Goal: Task Accomplishment & Management: Manage account settings

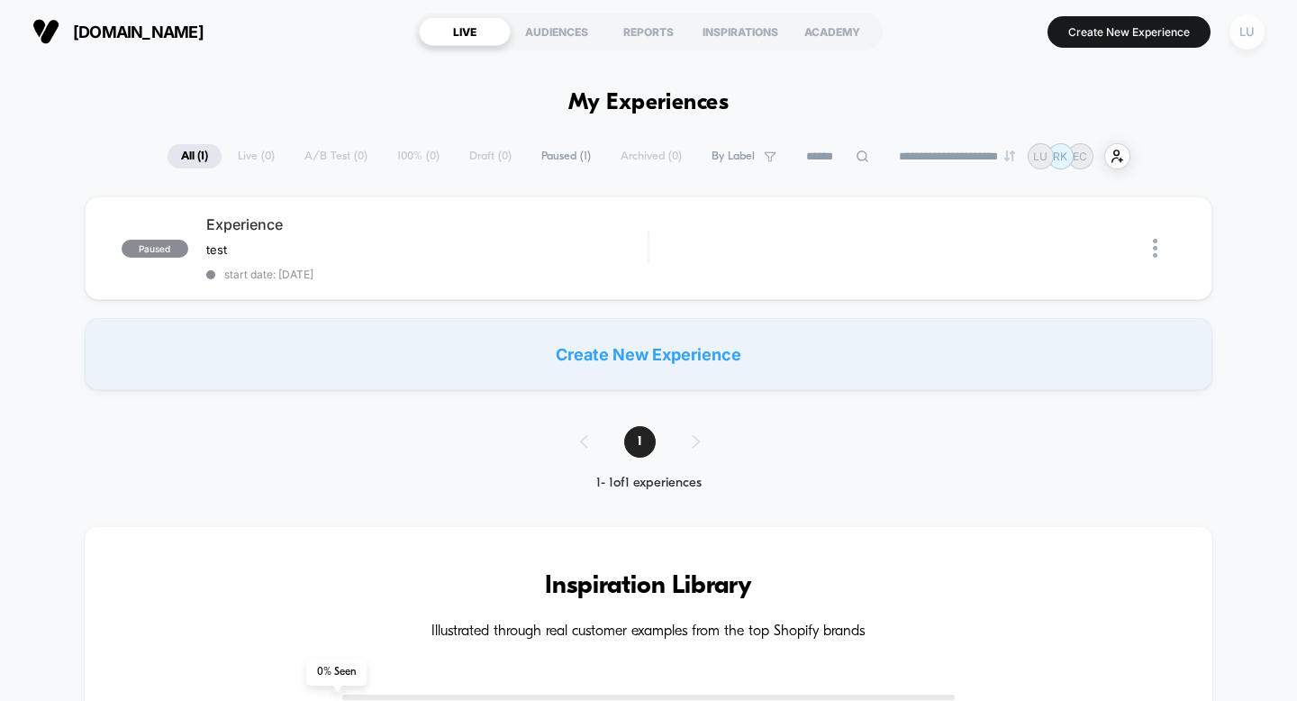
click at [1245, 42] on div "LU" at bounding box center [1247, 31] width 35 height 35
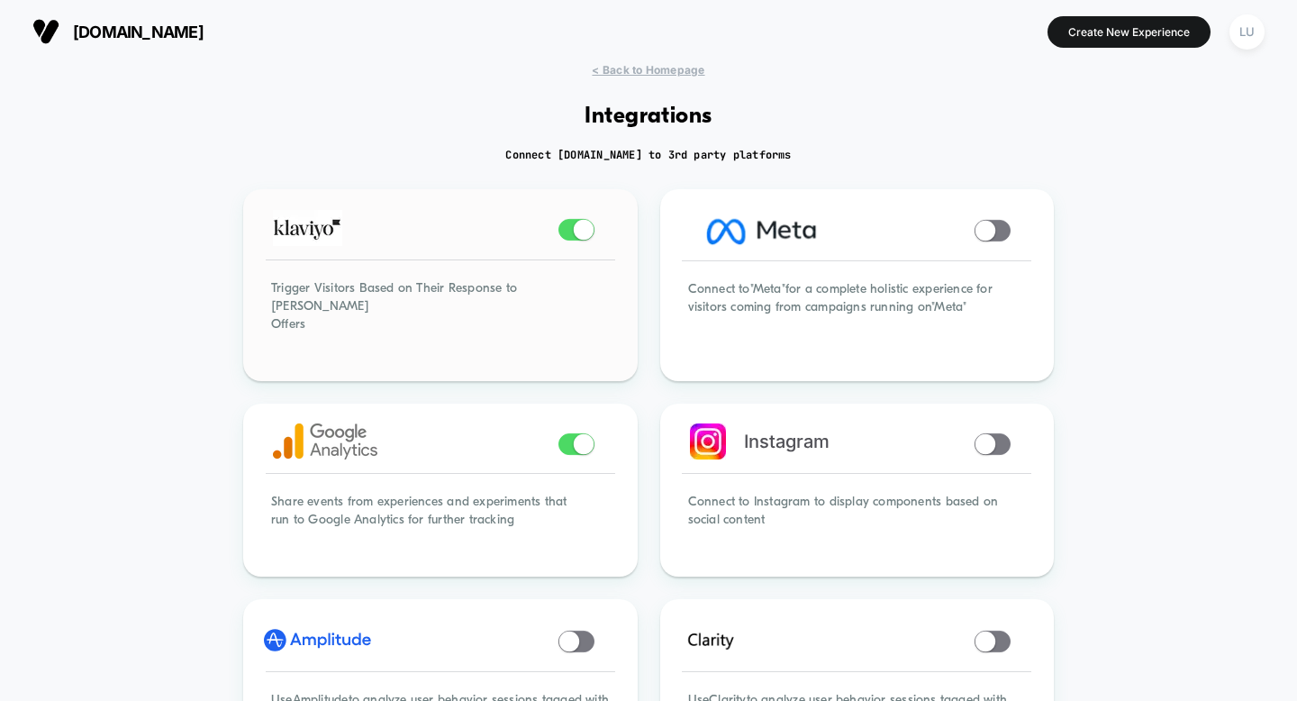
click at [577, 229] on span at bounding box center [583, 230] width 20 height 20
click at [572, 433] on span at bounding box center [577, 444] width 36 height 22
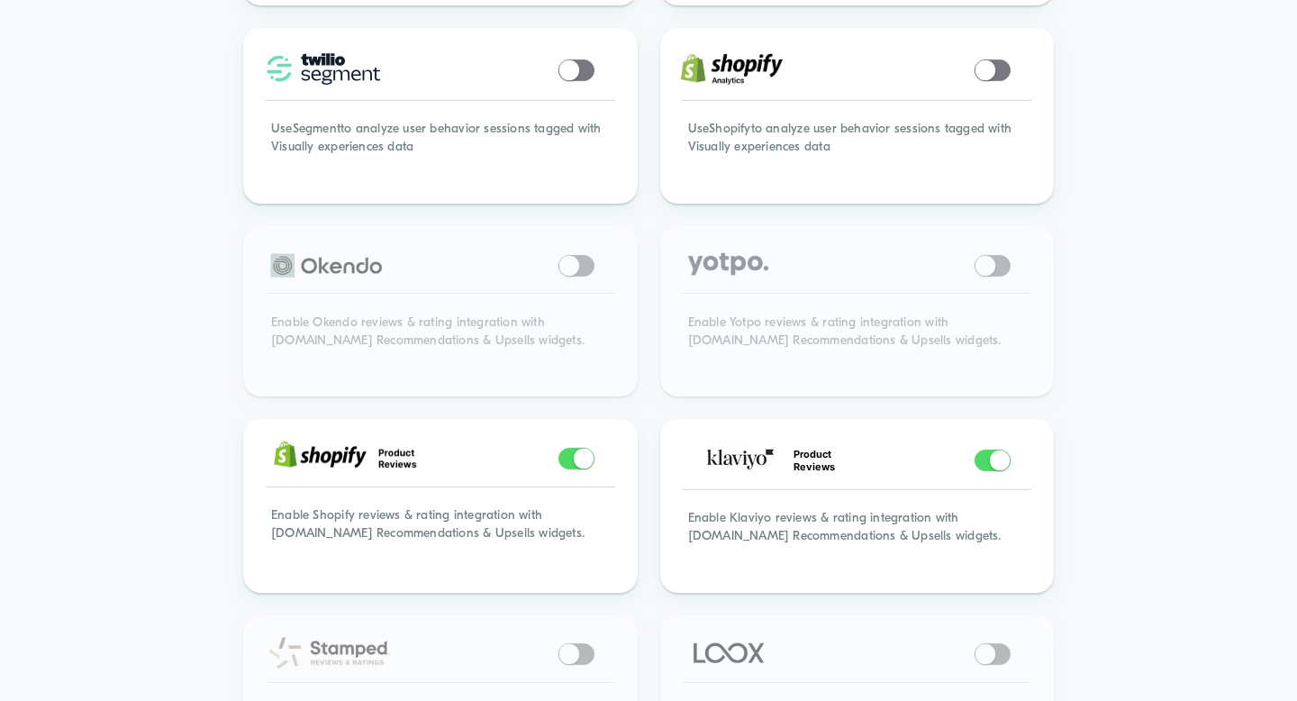
scroll to position [1167, 0]
click at [995, 456] on div "Product Reviews" at bounding box center [857, 458] width 389 height 77
click at [997, 448] on span at bounding box center [1000, 458] width 20 height 20
click at [581, 447] on span at bounding box center [583, 457] width 20 height 20
click at [583, 447] on span at bounding box center [583, 457] width 20 height 20
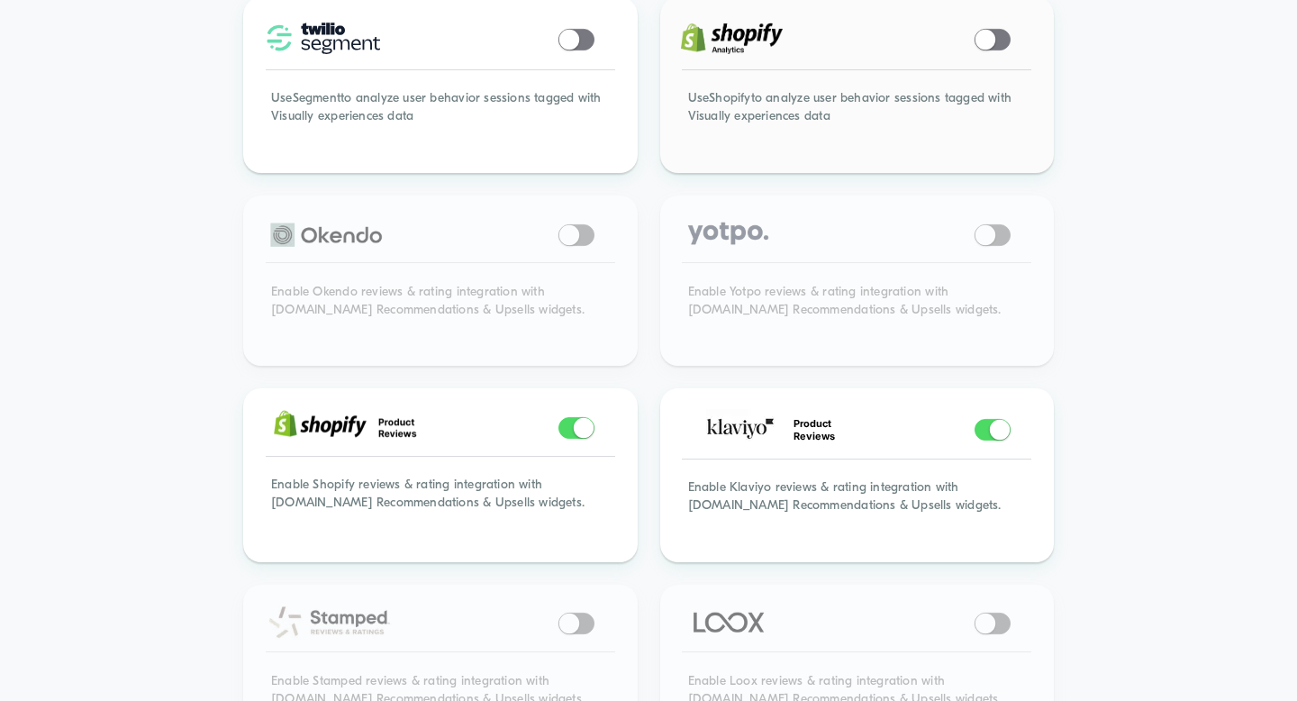
scroll to position [1237, 0]
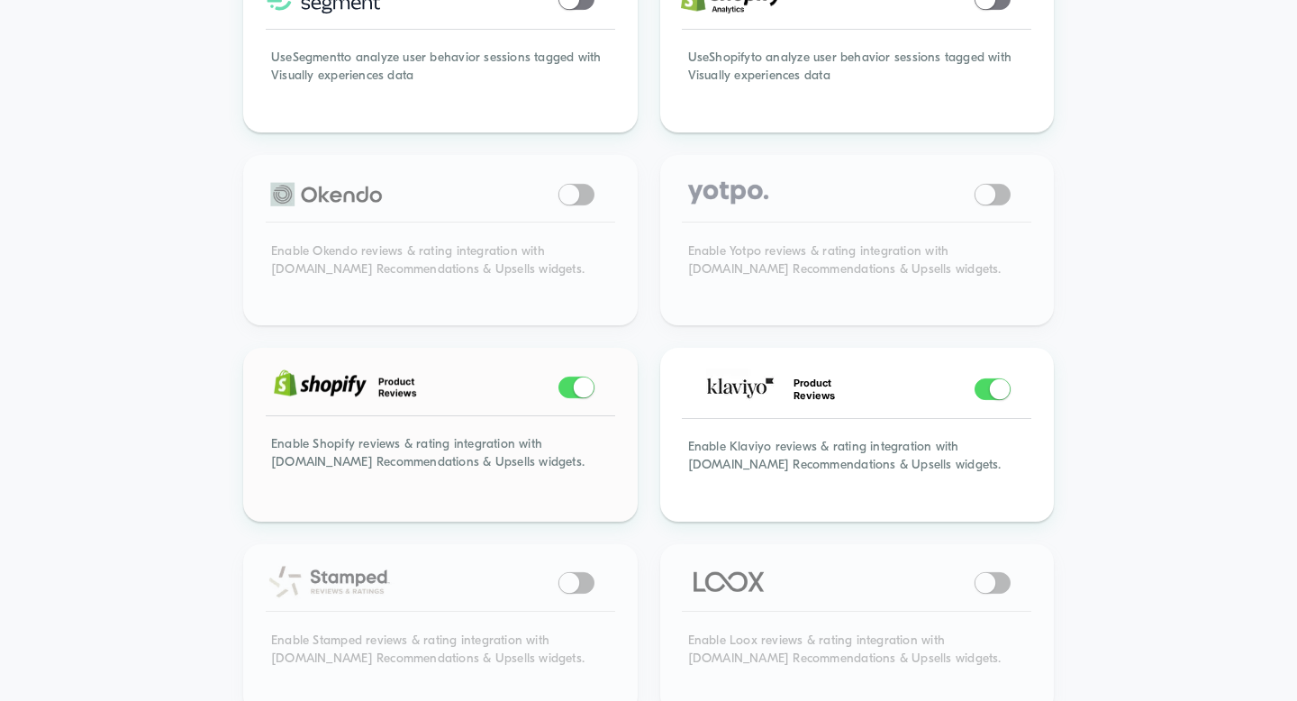
click at [583, 377] on span at bounding box center [583, 387] width 20 height 20
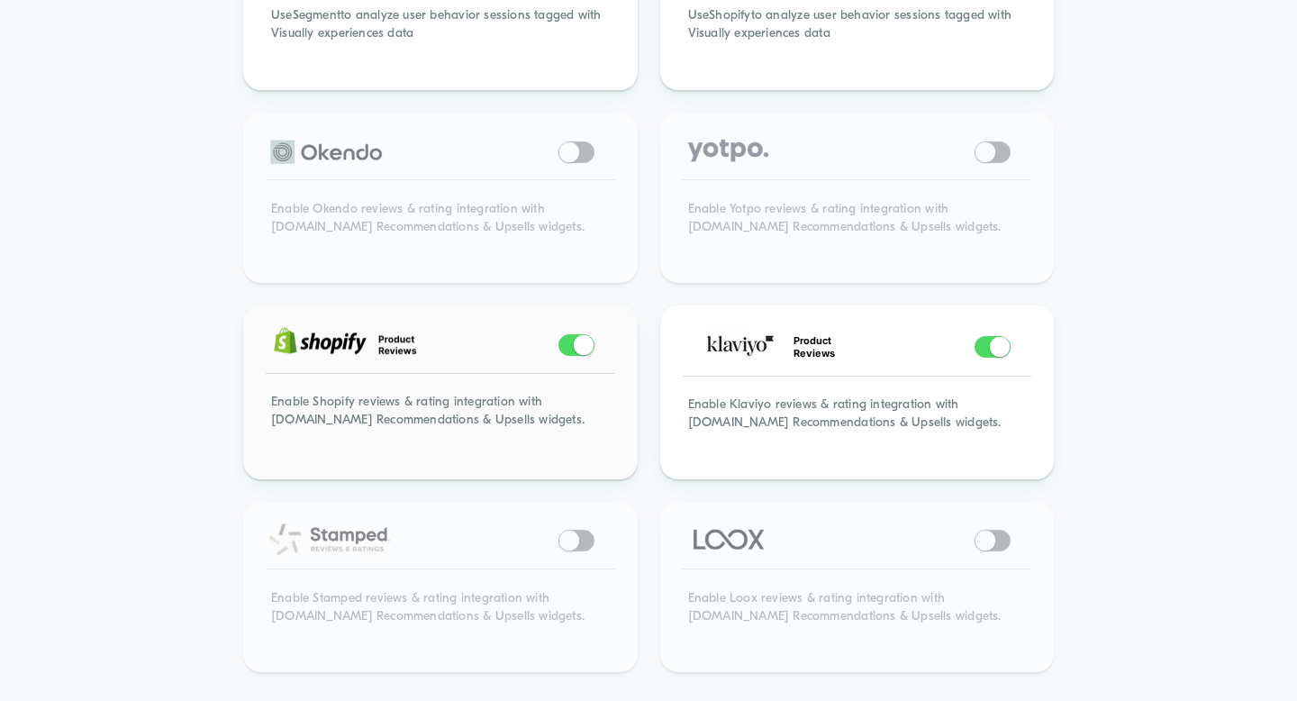
click at [567, 334] on span at bounding box center [577, 345] width 36 height 22
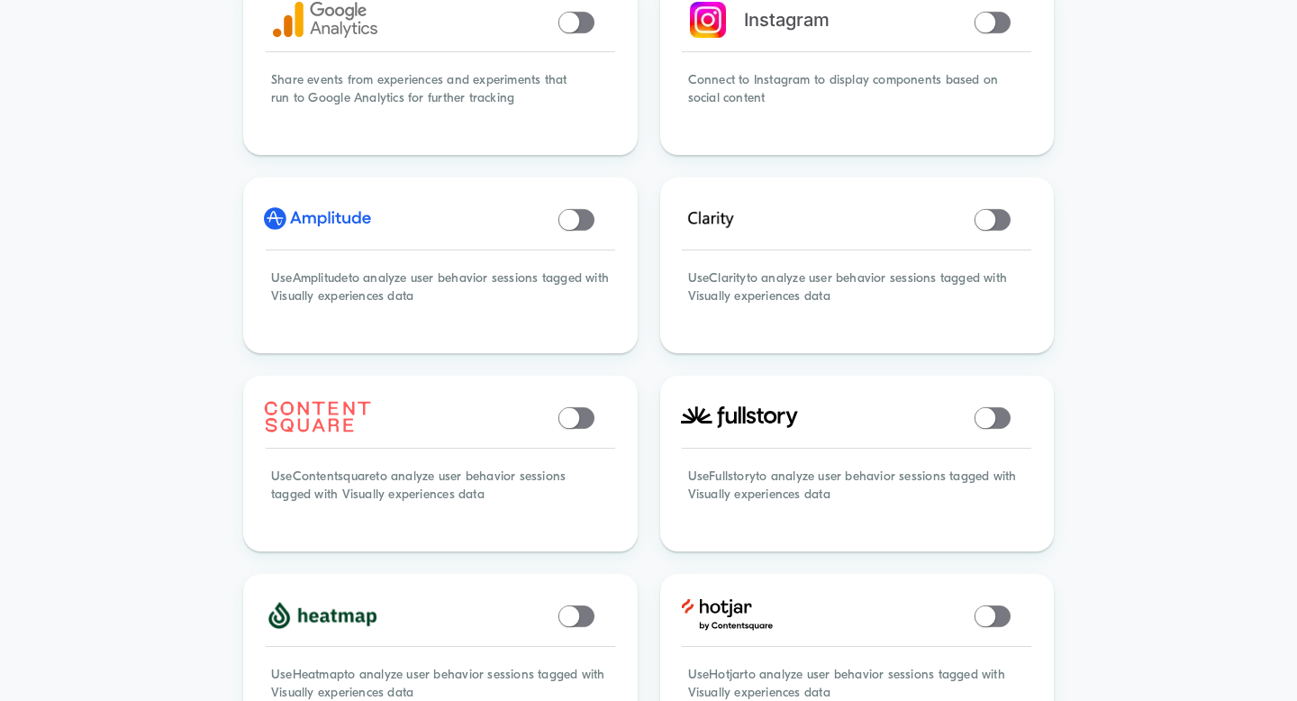
scroll to position [0, 0]
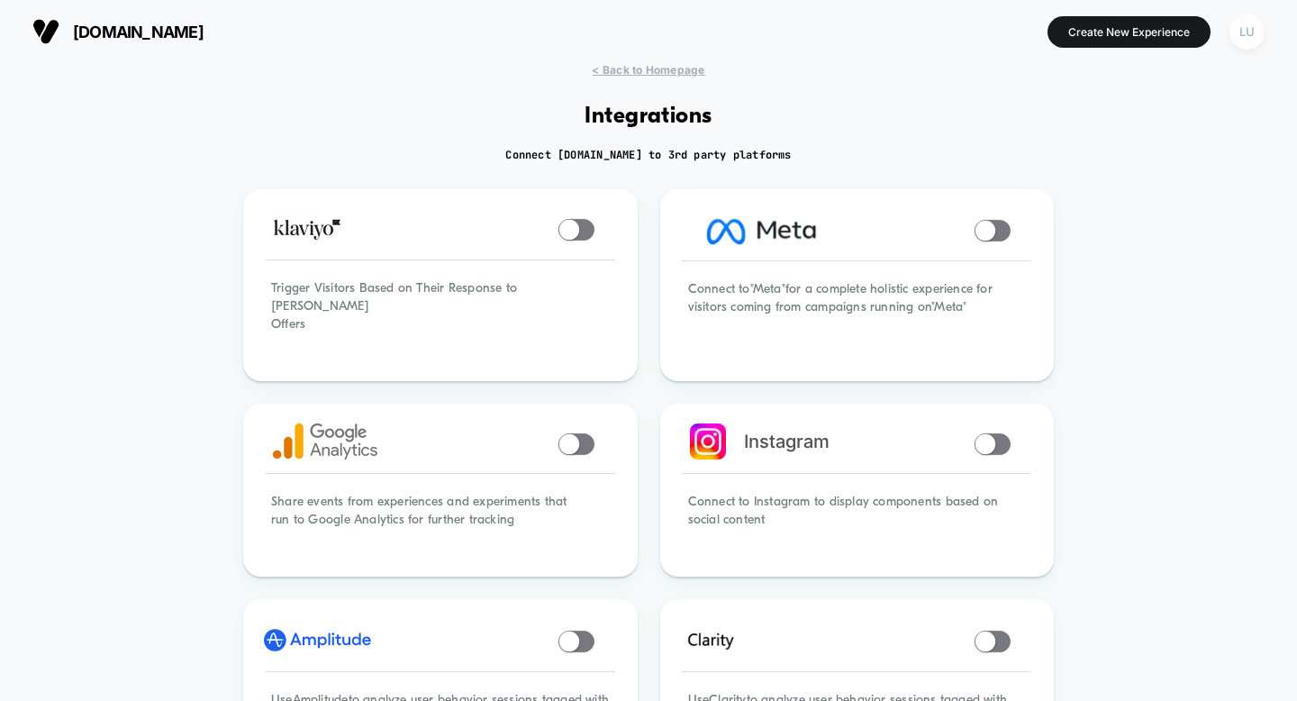
click at [1247, 35] on div "LU" at bounding box center [1247, 31] width 35 height 35
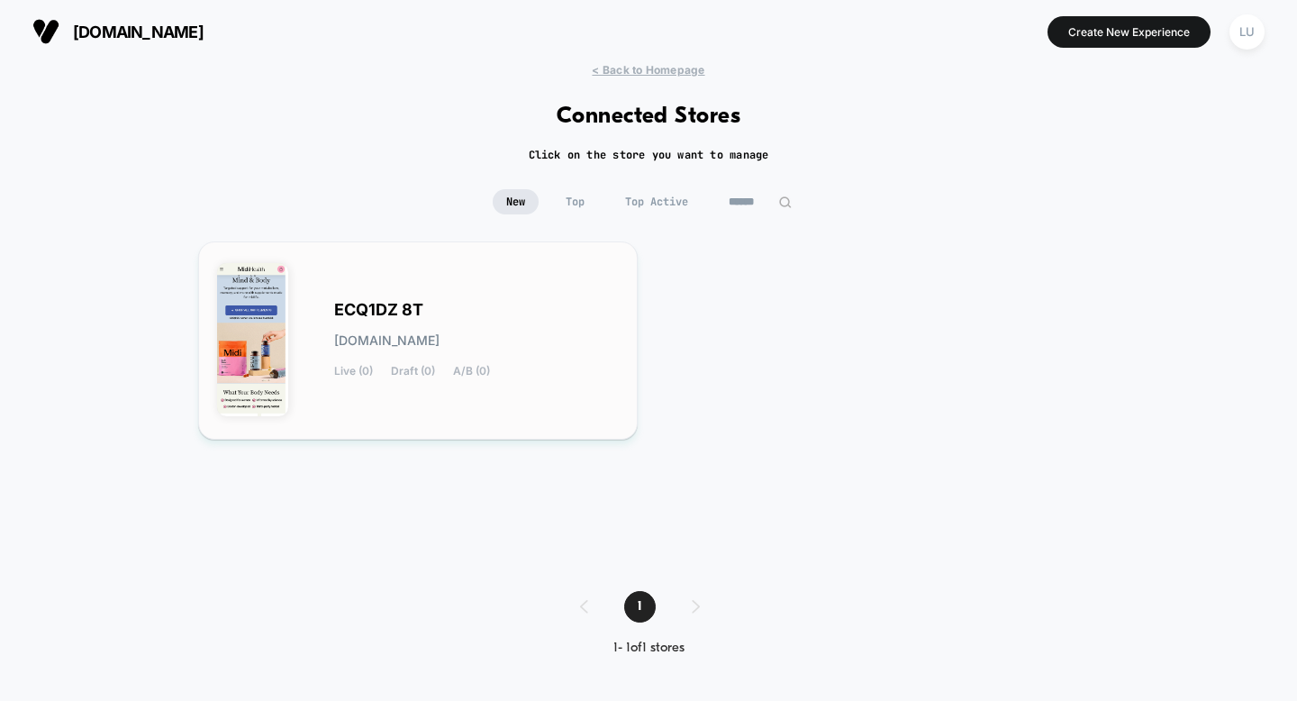
click at [451, 292] on div "ECQ1DZ 8T [DOMAIN_NAME] Live (0) Draft (0) A/B (0)" at bounding box center [418, 340] width 402 height 160
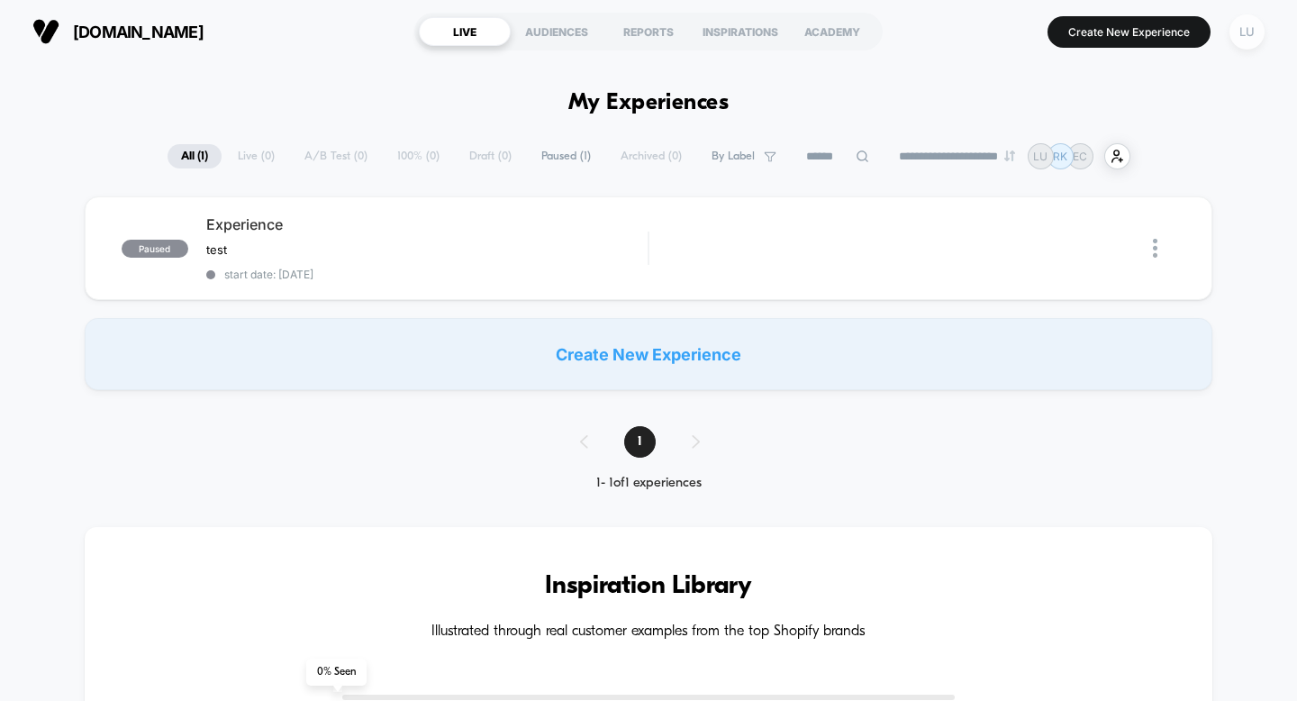
click at [1248, 22] on div "LU" at bounding box center [1247, 31] width 35 height 35
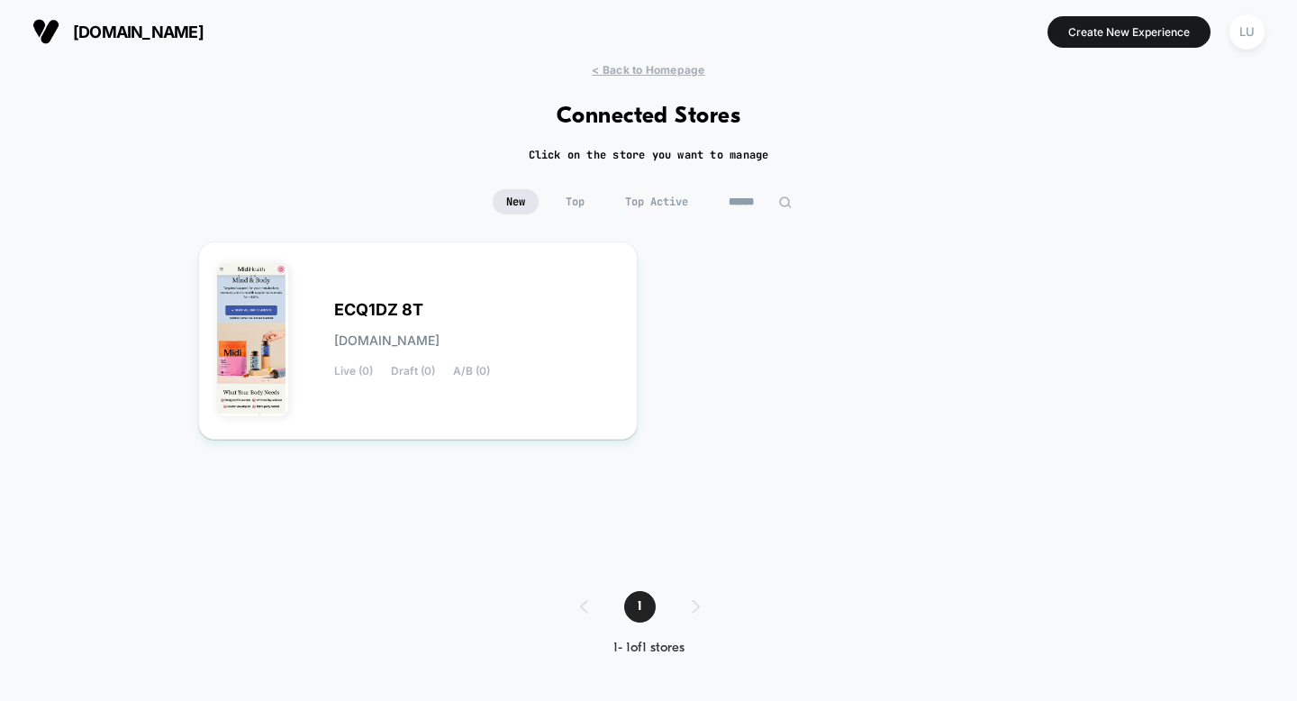
drag, startPoint x: 399, startPoint y: 405, endPoint x: 667, endPoint y: 329, distance: 278.3
click at [667, 329] on div "ECQ1DZ 8T [DOMAIN_NAME] Live (0) Draft (0) A/B (0)" at bounding box center [648, 397] width 901 height 313
click at [357, 305] on span "ECQ1DZ 8T" at bounding box center [378, 310] width 89 height 13
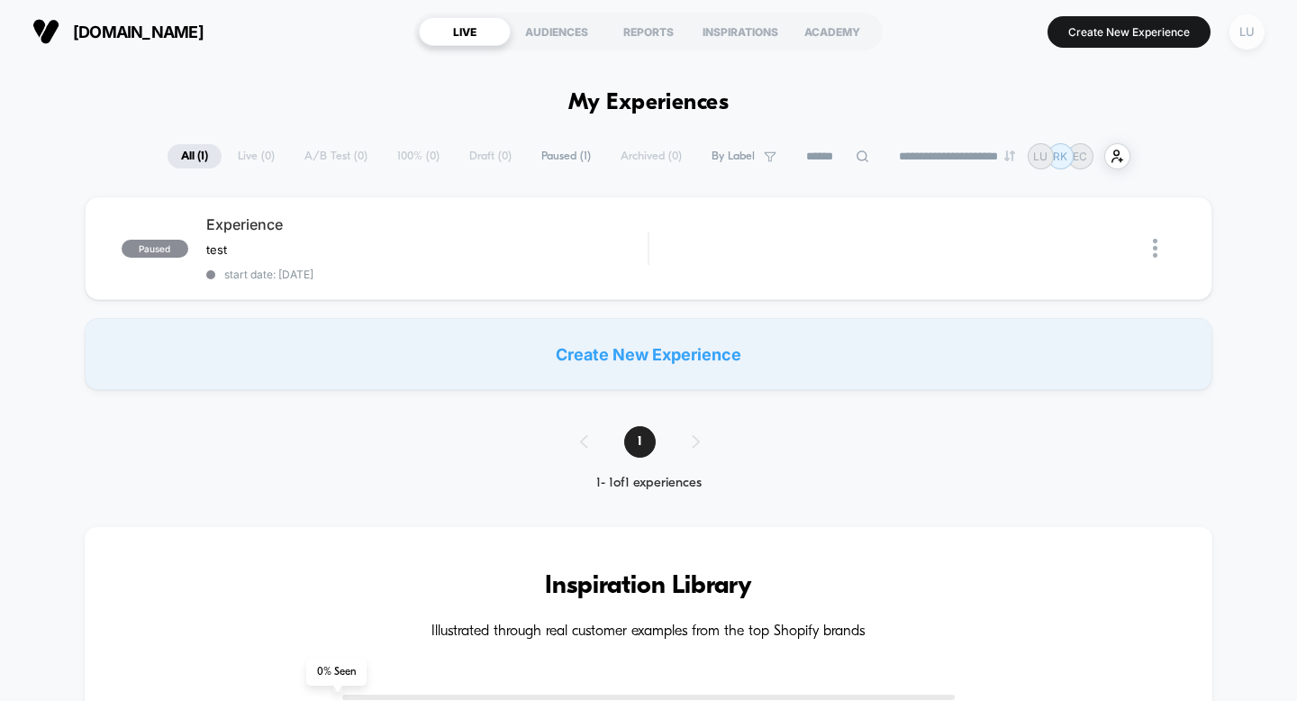
click at [1251, 25] on div "LU" at bounding box center [1247, 31] width 35 height 35
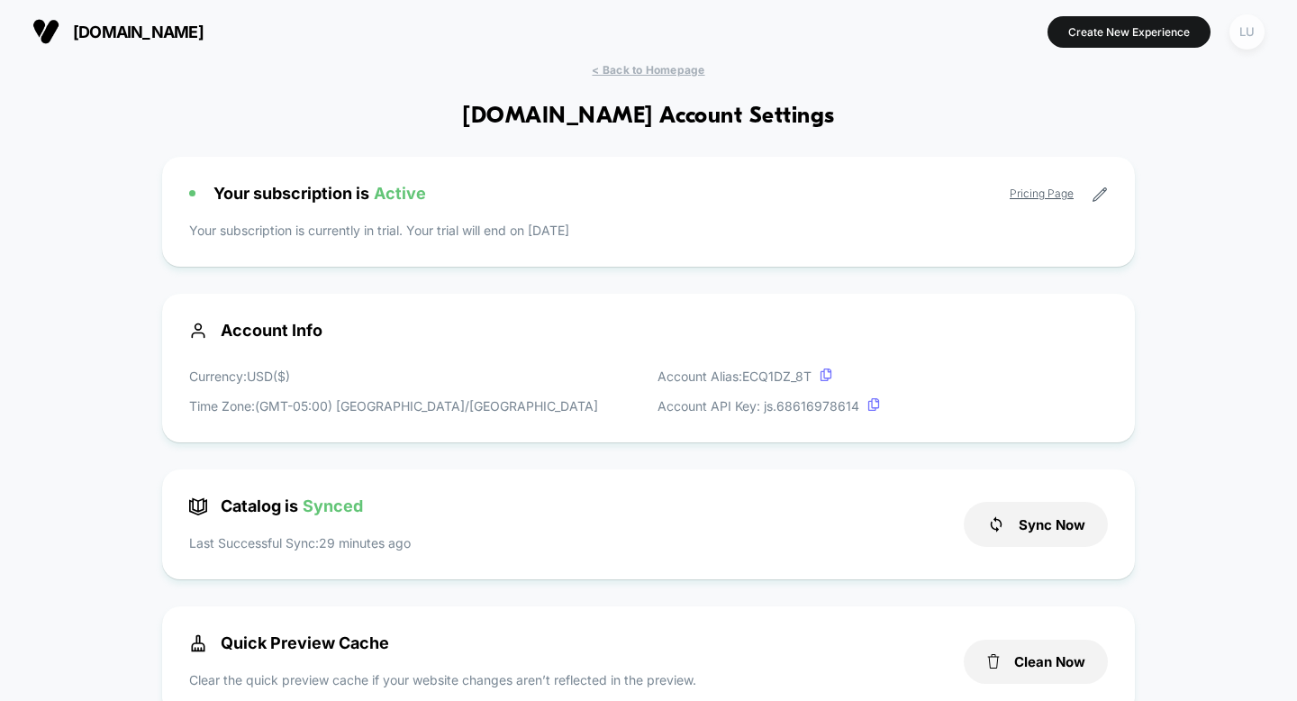
click at [1256, 18] on div "LU" at bounding box center [1247, 31] width 35 height 35
